Goal: Task Accomplishment & Management: Use online tool/utility

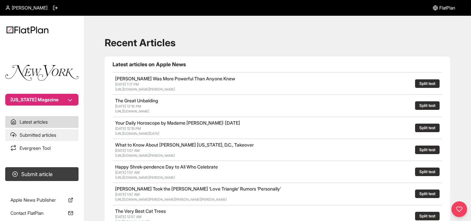
click at [46, 137] on link "Submitted articles" at bounding box center [41, 135] width 73 height 12
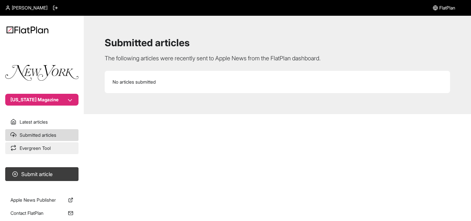
click at [41, 146] on link "Evergreen Tool" at bounding box center [41, 148] width 73 height 12
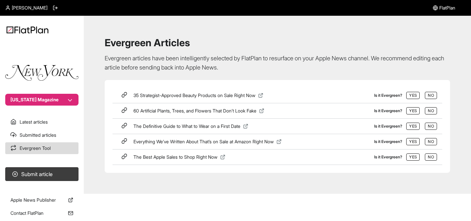
click at [124, 95] on icon at bounding box center [125, 93] width 3 height 3
click at [28, 173] on button "Submit article" at bounding box center [41, 174] width 73 height 14
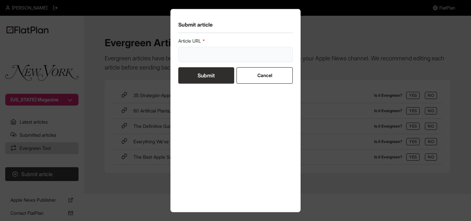
click at [203, 55] on input "url" at bounding box center [235, 54] width 115 height 15
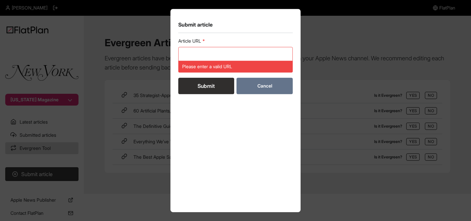
click at [264, 83] on button "Cancel" at bounding box center [265, 86] width 56 height 16
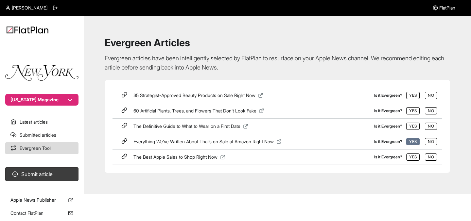
click at [410, 141] on button "Yes" at bounding box center [412, 141] width 13 height 7
click at [415, 142] on button "Yes" at bounding box center [412, 141] width 13 height 7
click at [30, 137] on link "Submitted articles" at bounding box center [41, 135] width 73 height 12
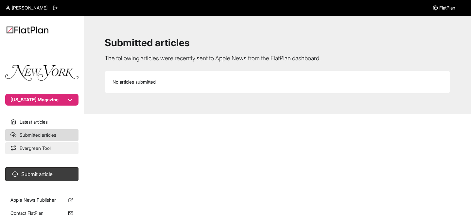
click at [36, 149] on link "Evergreen Tool" at bounding box center [41, 148] width 73 height 12
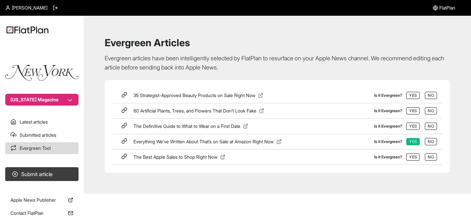
click at [123, 95] on icon at bounding box center [124, 95] width 6 height 6
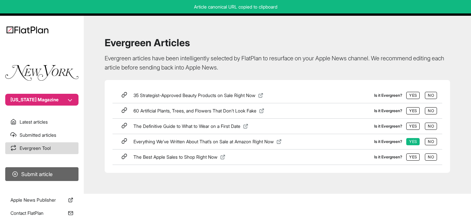
click at [35, 174] on button "Submit article" at bounding box center [41, 174] width 73 height 14
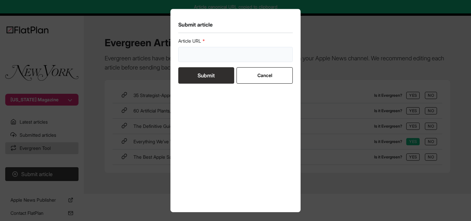
click at [204, 50] on input "url" at bounding box center [235, 54] width 115 height 15
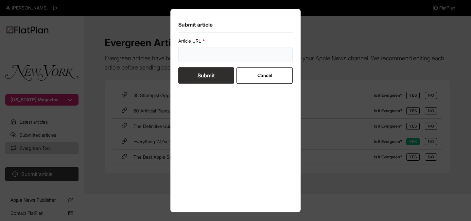
paste input "https://nymag.com/strategist/article/best-beauty-sales-strategist-recommendatio…"
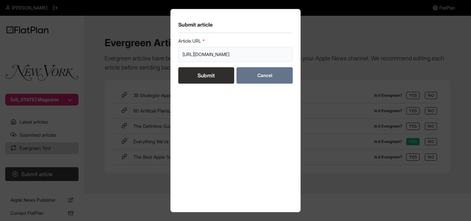
type input "https://nymag.com/strategist/article/best-beauty-sales-strategist-recommendatio…"
click at [261, 72] on button "Cancel" at bounding box center [265, 75] width 56 height 16
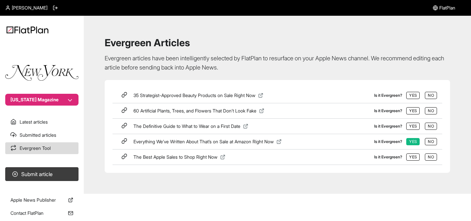
click at [36, 98] on button "[US_STATE] Magazine" at bounding box center [41, 100] width 73 height 12
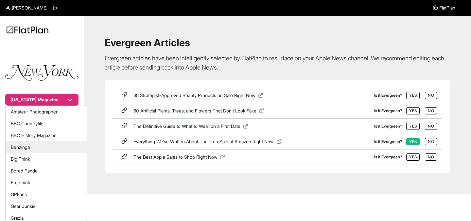
click at [33, 146] on button "Benzinga" at bounding box center [46, 147] width 81 height 12
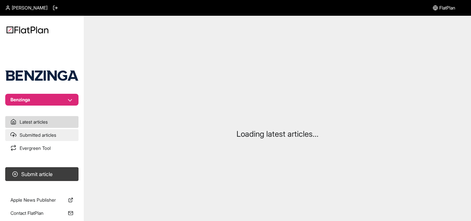
click at [36, 136] on link "Submitted articles" at bounding box center [41, 135] width 73 height 12
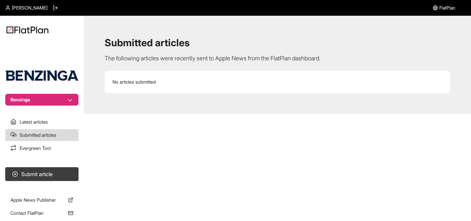
click at [35, 97] on button "Benzinga" at bounding box center [41, 100] width 73 height 12
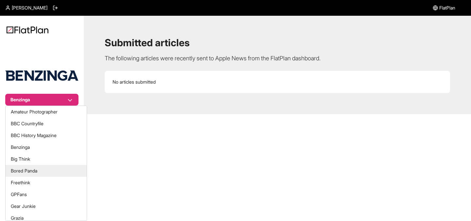
click at [27, 166] on button "Bored Panda" at bounding box center [46, 171] width 81 height 12
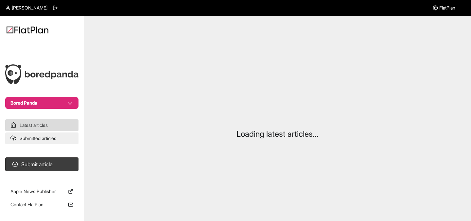
click at [30, 134] on link "Submitted articles" at bounding box center [41, 138] width 73 height 12
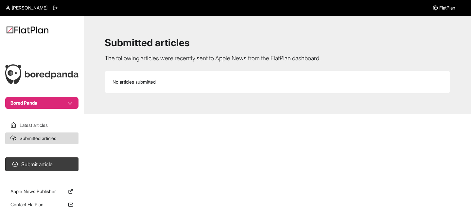
click at [32, 102] on button "Bored Panda" at bounding box center [41, 103] width 73 height 12
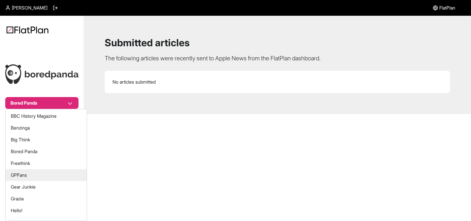
scroll to position [25, 0]
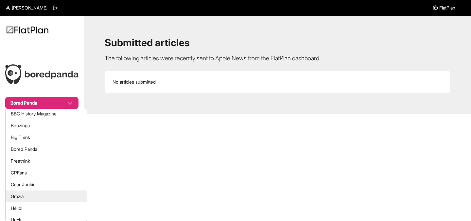
click at [25, 196] on button "Grazia" at bounding box center [46, 196] width 81 height 12
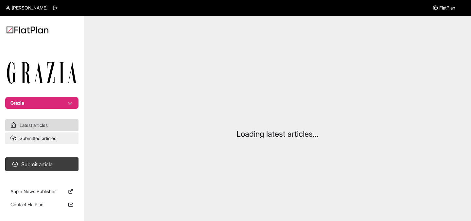
click at [35, 135] on link "Submitted articles" at bounding box center [41, 138] width 73 height 12
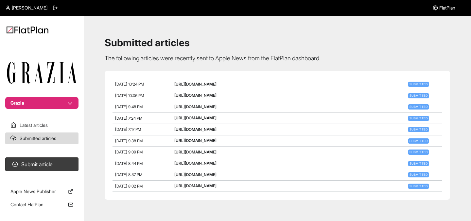
click at [38, 101] on button "Grazia" at bounding box center [41, 103] width 73 height 12
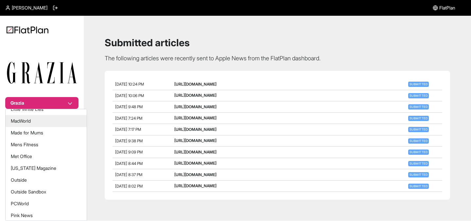
scroll to position [161, 0]
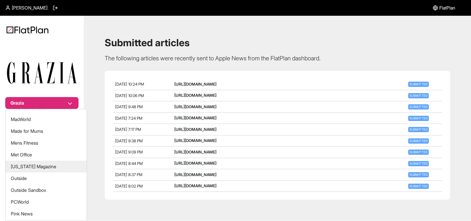
click at [26, 168] on button "[US_STATE] Magazine" at bounding box center [46, 166] width 81 height 12
